Goal: Information Seeking & Learning: Find specific fact

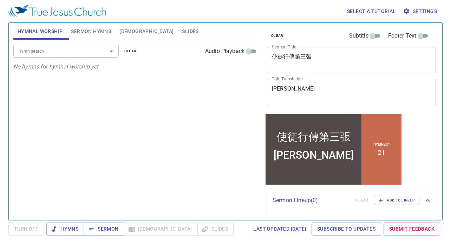
click at [82, 42] on div "Hymn search Hymn search clear Audio Playback" at bounding box center [135, 51] width 245 height 22
click at [82, 47] on div "Hymn search" at bounding box center [65, 51] width 105 height 12
click at [89, 56] on div "Hymn search" at bounding box center [65, 51] width 105 height 12
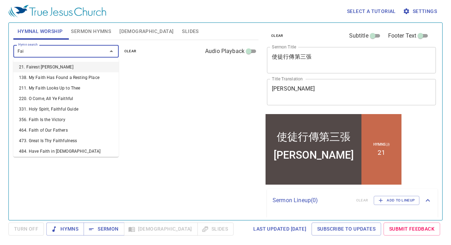
type input "Fair"
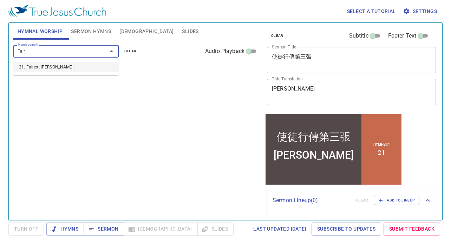
click at [40, 69] on li "21. Fairest Lord Jesus" at bounding box center [65, 67] width 105 height 11
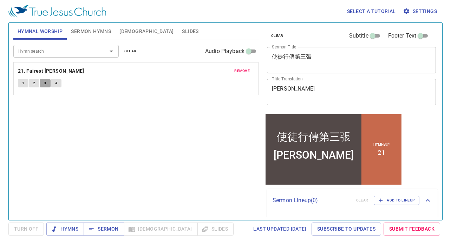
click at [44, 85] on span "3" at bounding box center [45, 83] width 2 height 6
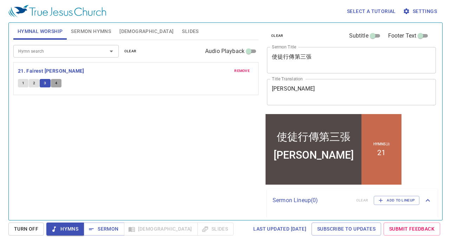
click at [58, 82] on button "4" at bounding box center [56, 83] width 11 height 8
click at [59, 84] on button "4" at bounding box center [56, 83] width 11 height 8
click at [47, 81] on button "3" at bounding box center [45, 83] width 11 height 8
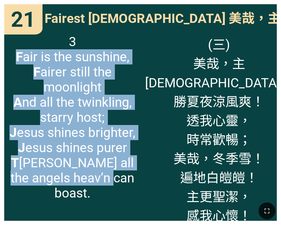
drag, startPoint x: 16, startPoint y: 55, endPoint x: 126, endPoint y: 183, distance: 168.7
click at [126, 183] on span "3 F air is the sunshine, F airer still the moonlight A nd all the twinkling, st…" at bounding box center [72, 117] width 127 height 166
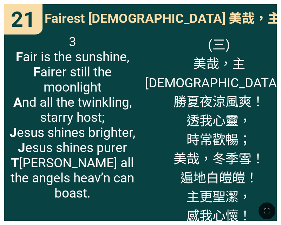
click at [38, 38] on span "3 F air is the sunshine, F airer still the moonlight A nd all the twinkling, st…" at bounding box center [72, 117] width 127 height 166
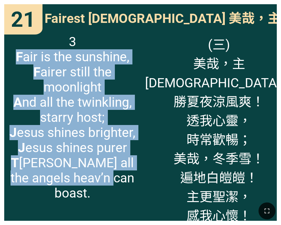
drag, startPoint x: 15, startPoint y: 52, endPoint x: 131, endPoint y: 188, distance: 179.2
click at [131, 188] on div "3 F air is the sunshine, F airer still the moonlight A nd all the twinkling, st…" at bounding box center [72, 125] width 136 height 191
copy span "F air is the sunshine, F airer still the moonlight A nd all the twinkling, star…"
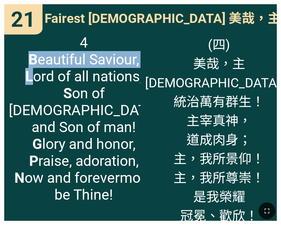
drag, startPoint x: 18, startPoint y: 62, endPoint x: 19, endPoint y: 66, distance: 4.7
click at [28, 67] on b "B" at bounding box center [32, 59] width 9 height 17
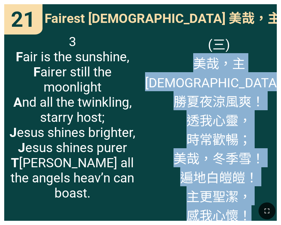
drag, startPoint x: 166, startPoint y: 65, endPoint x: 237, endPoint y: 190, distance: 144.0
click at [237, 190] on span "(三) 美哉，主[DEMOGRAPHIC_DATA]！ 勝夏夜涼風爽！ 透我心靈， 時常歡暢； 美哉，冬季雪！ 遍地白皚皚！ 主更聖潔， 感我心懷！" at bounding box center [219, 129] width 148 height 190
copy span "美哉，主[DEMOGRAPHIC_DATA]！ 勝夏夜涼風爽！ 透我心靈， 時常歡暢； 美哉，冬季雪！ 遍地白皚皚！ 主更聖潔， 感我心懷！"
